Goal: Find specific page/section: Find specific page/section

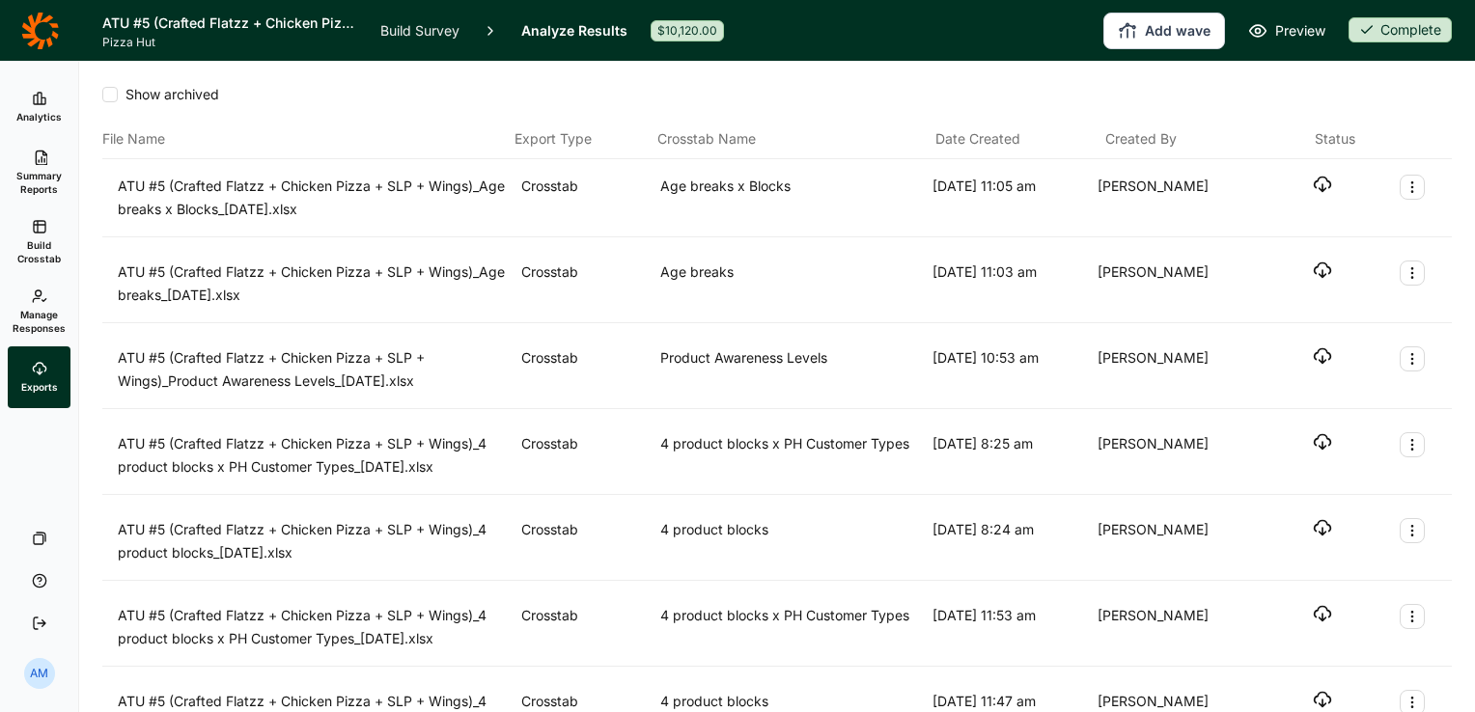
click at [33, 44] on icon at bounding box center [39, 30] width 37 height 37
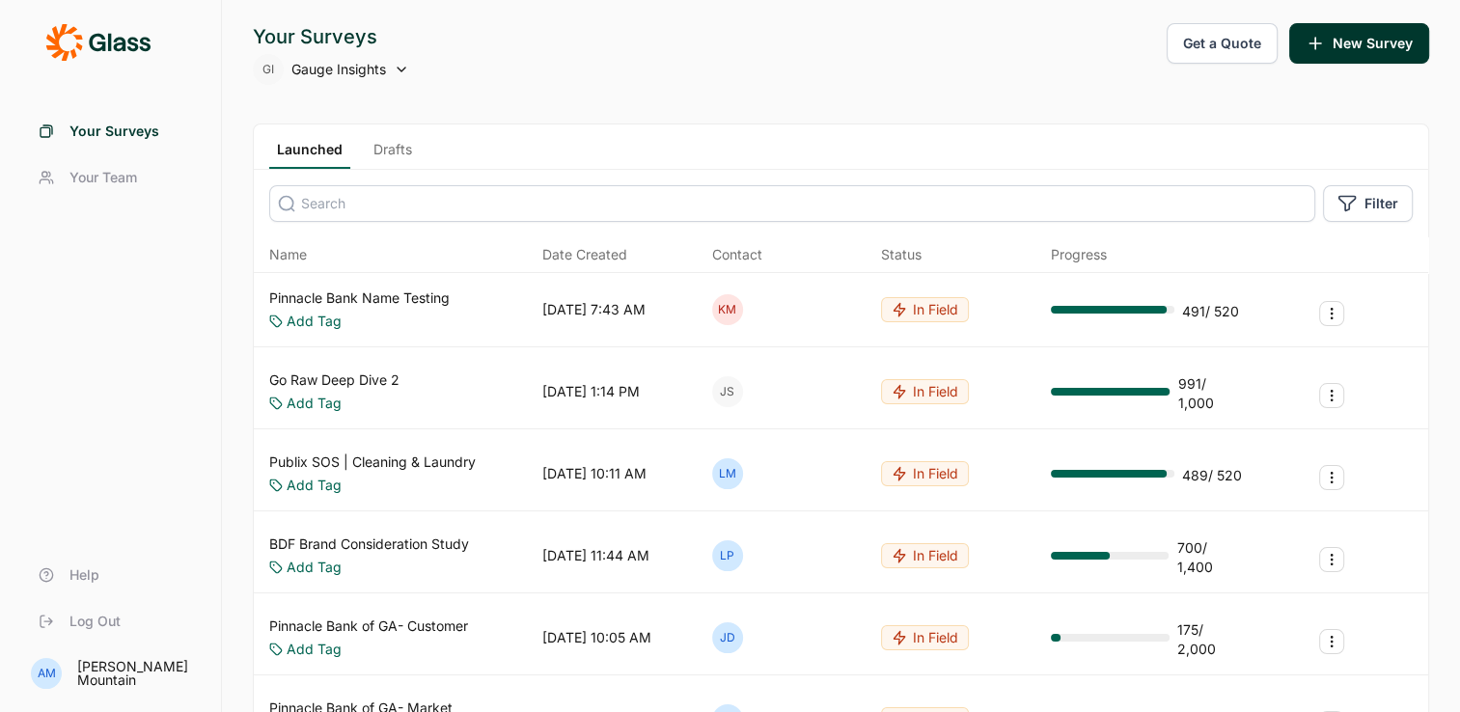
click at [346, 201] on input at bounding box center [792, 203] width 1046 height 37
type input "new car"
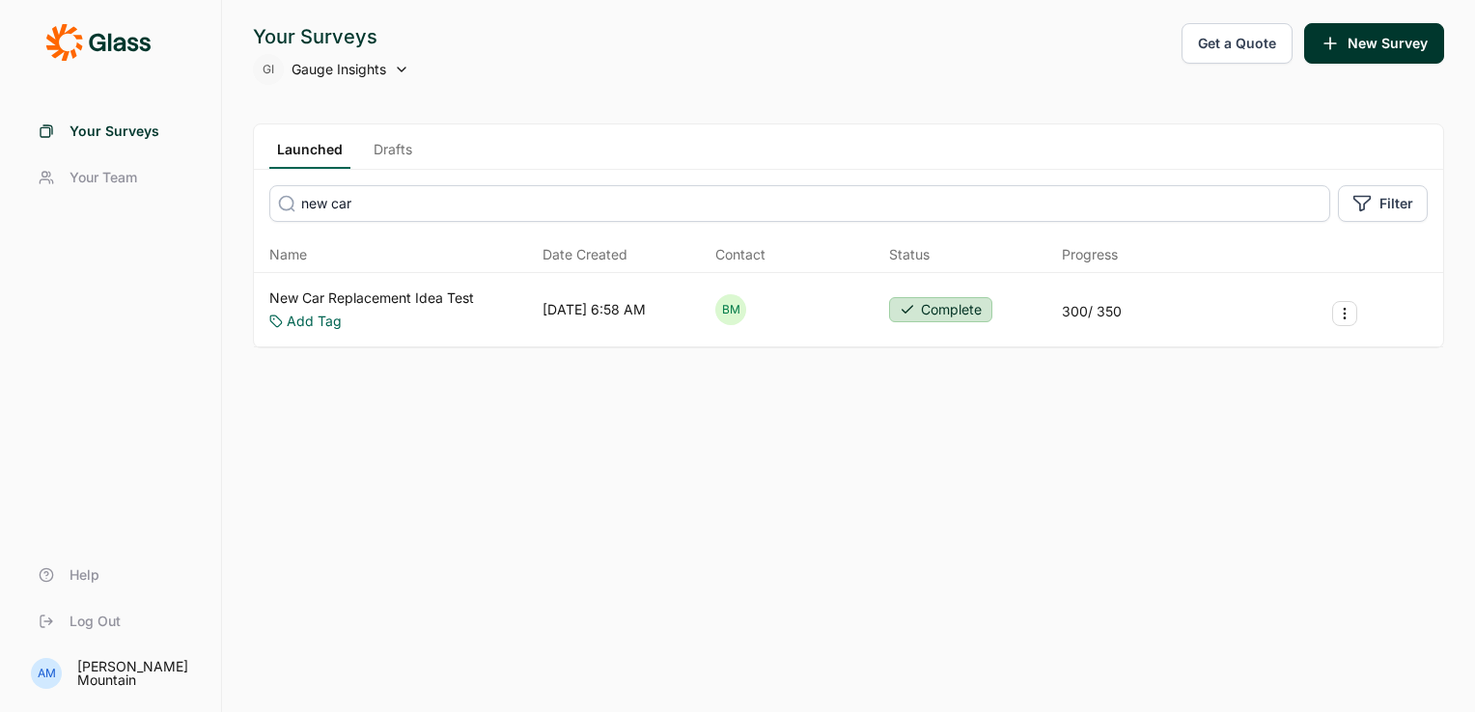
click at [368, 292] on link "New Car Replacement Idea Test" at bounding box center [371, 298] width 205 height 19
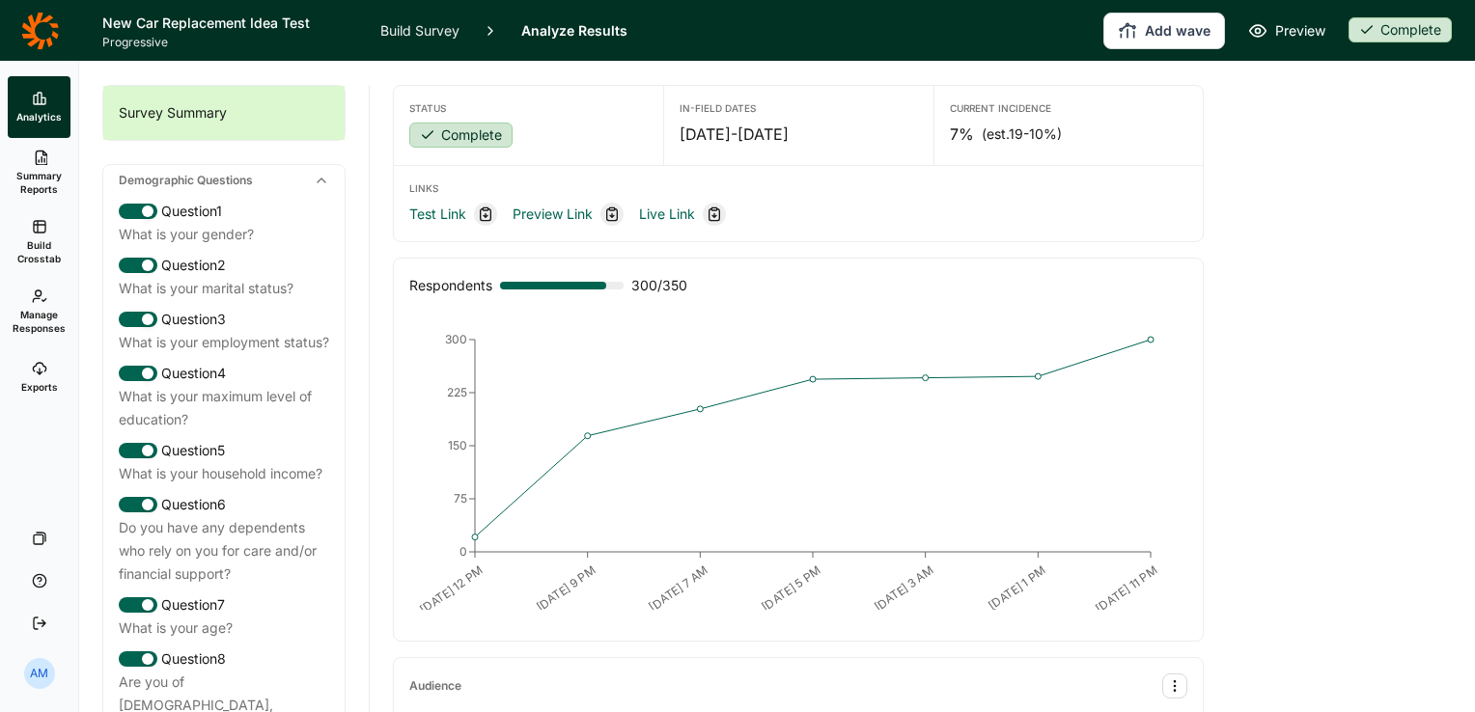
click at [47, 383] on span "Exports" at bounding box center [39, 387] width 37 height 14
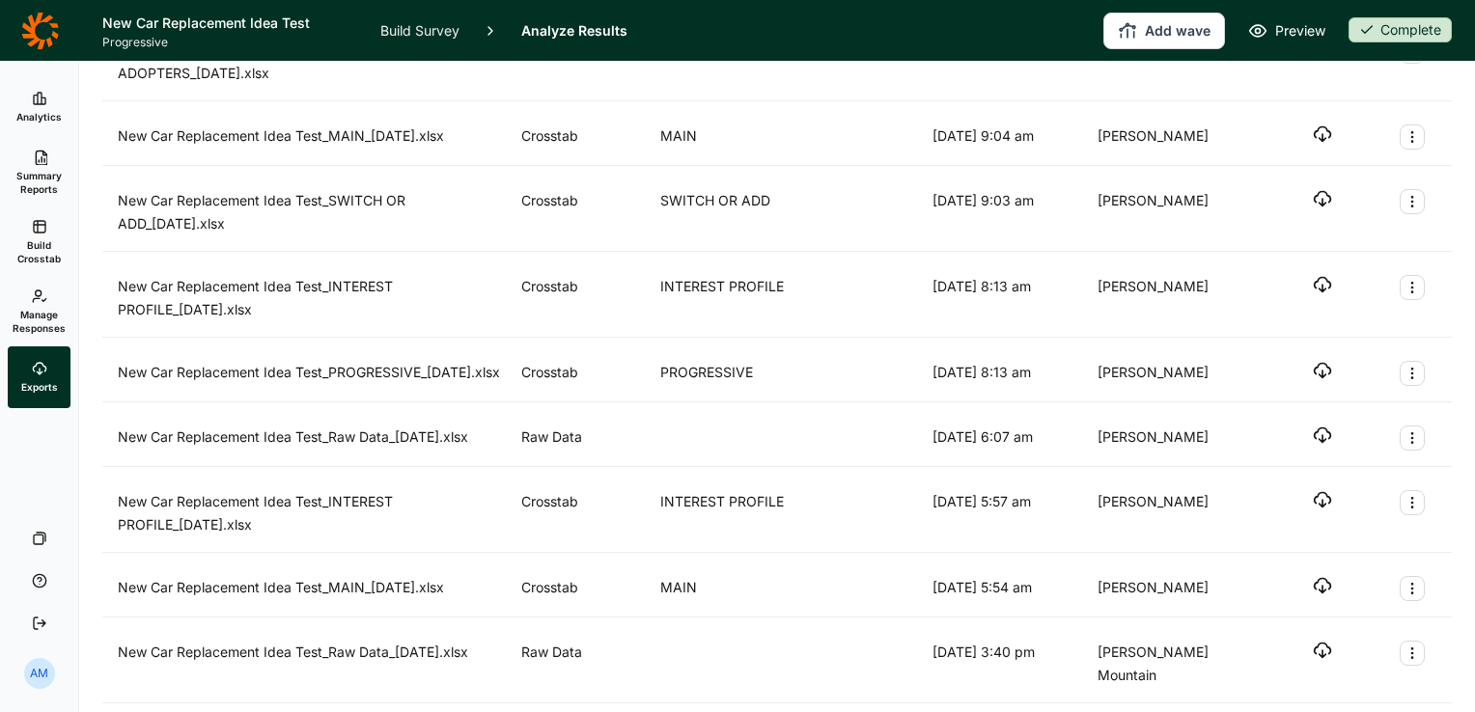
scroll to position [745, 0]
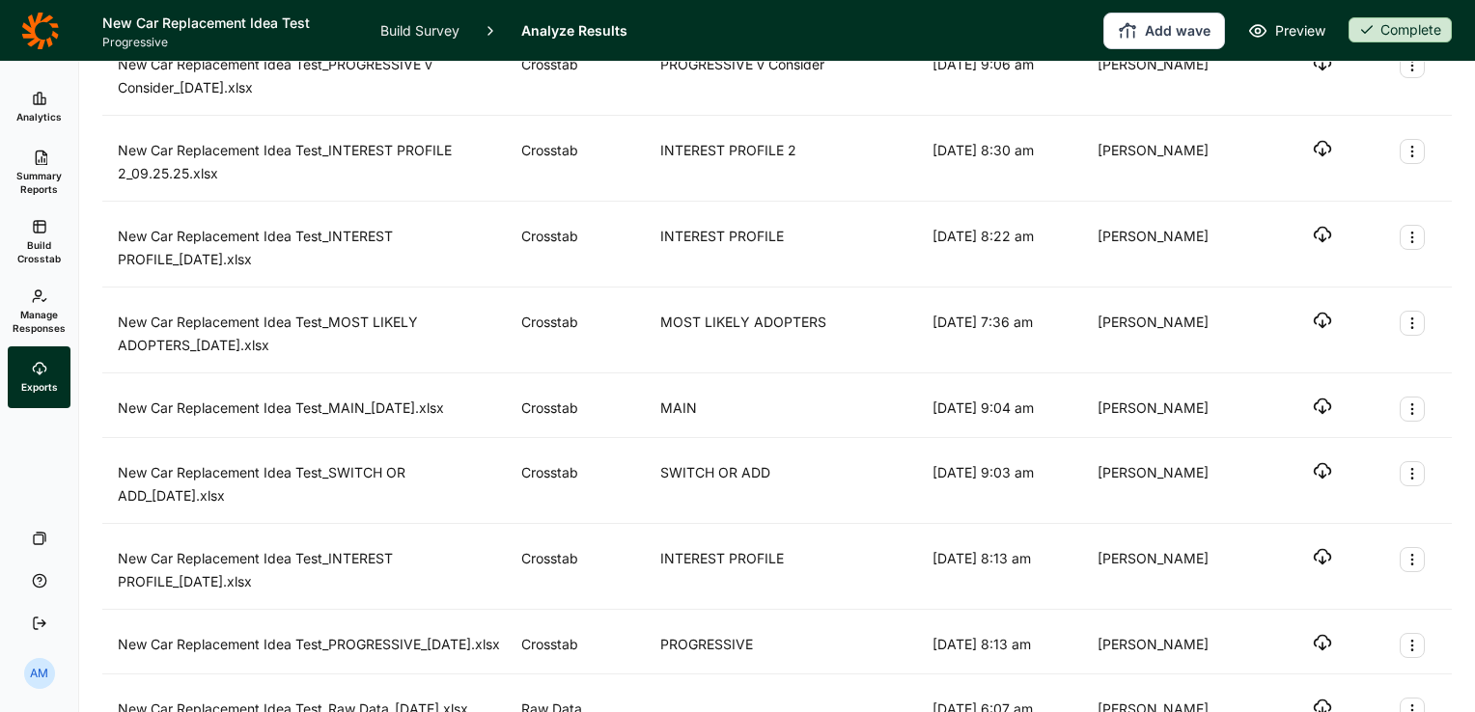
click at [38, 18] on icon at bounding box center [39, 30] width 37 height 37
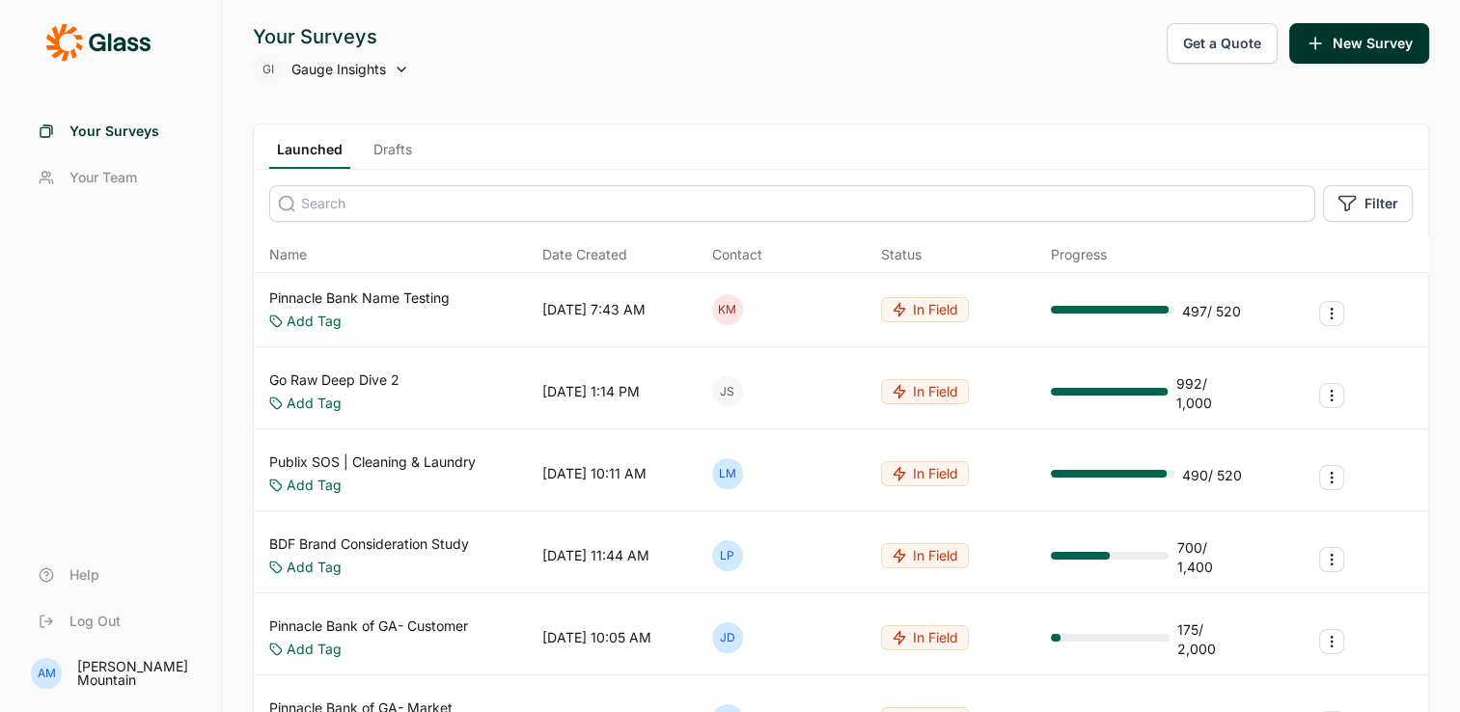
click at [529, 192] on input at bounding box center [792, 203] width 1046 height 37
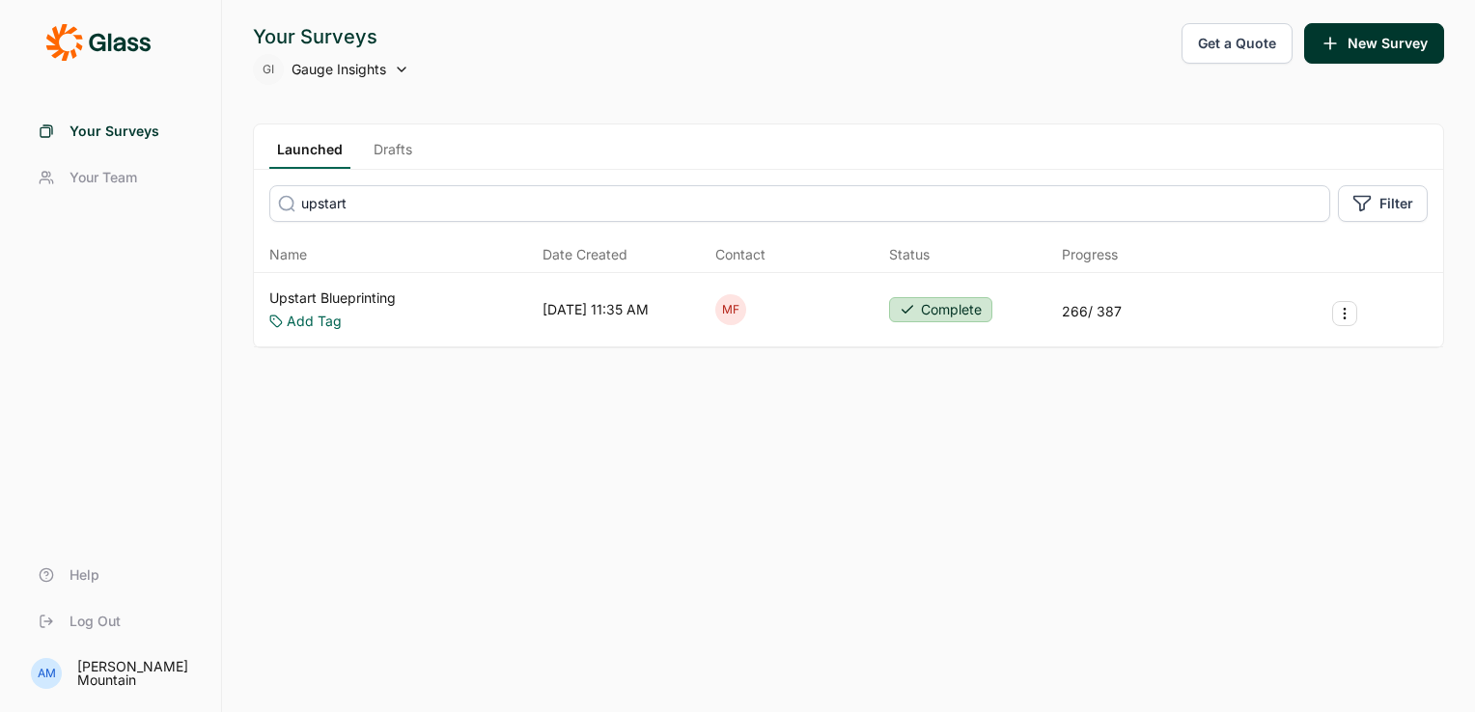
type input "upstart"
click at [367, 289] on link "Upstart Blueprinting" at bounding box center [332, 298] width 126 height 19
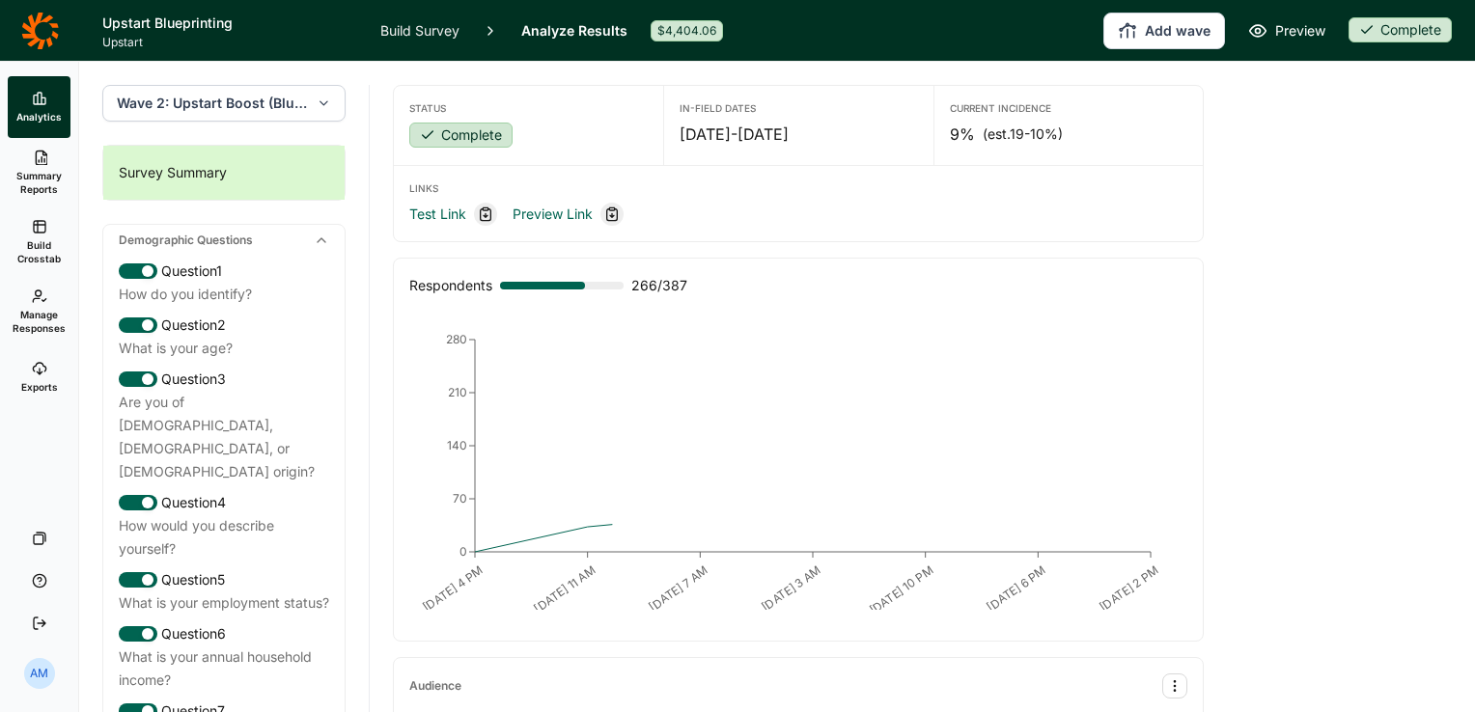
click at [42, 376] on link "Exports" at bounding box center [39, 377] width 63 height 62
